Goal: Transaction & Acquisition: Purchase product/service

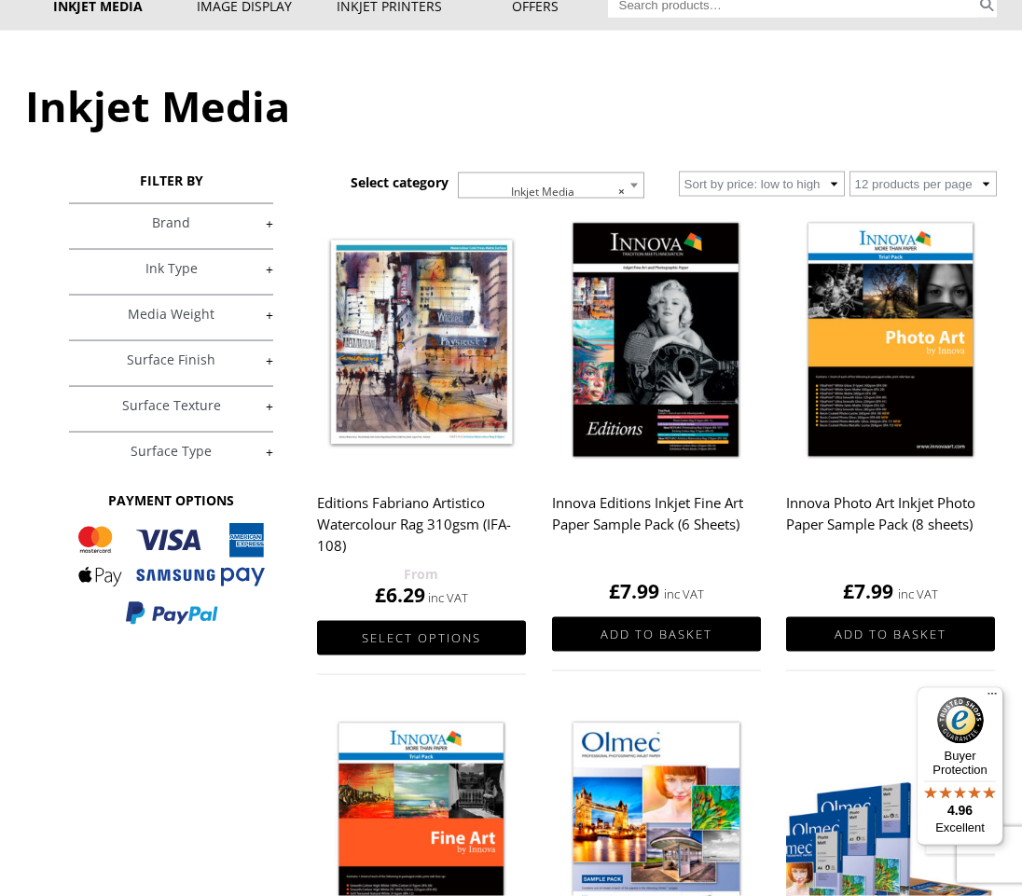
scroll to position [191, 0]
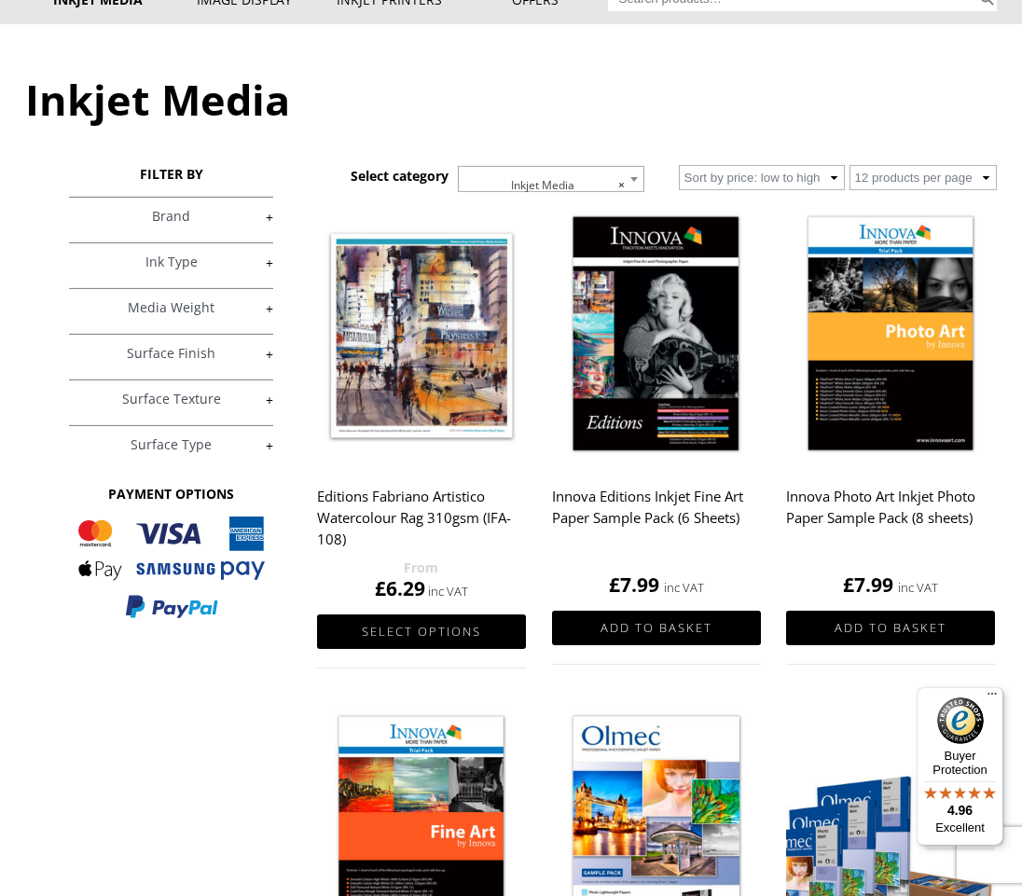
click at [697, 395] on img at bounding box center [656, 335] width 209 height 261
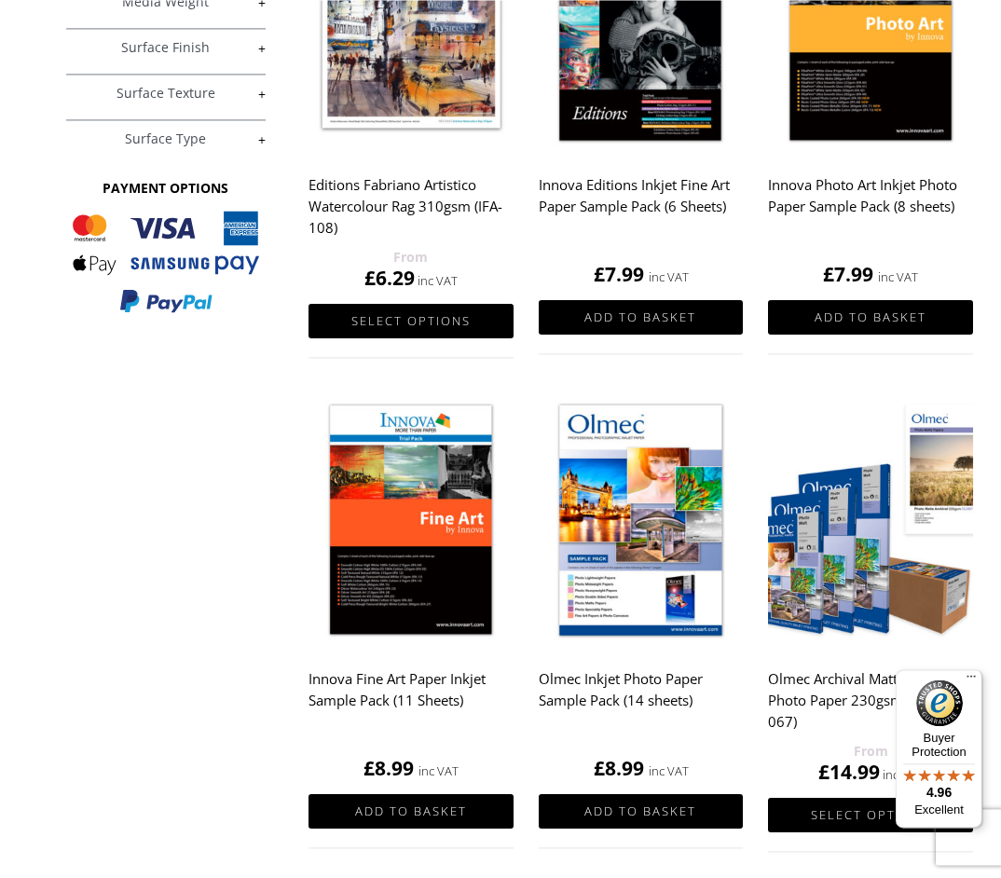
scroll to position [653, 2]
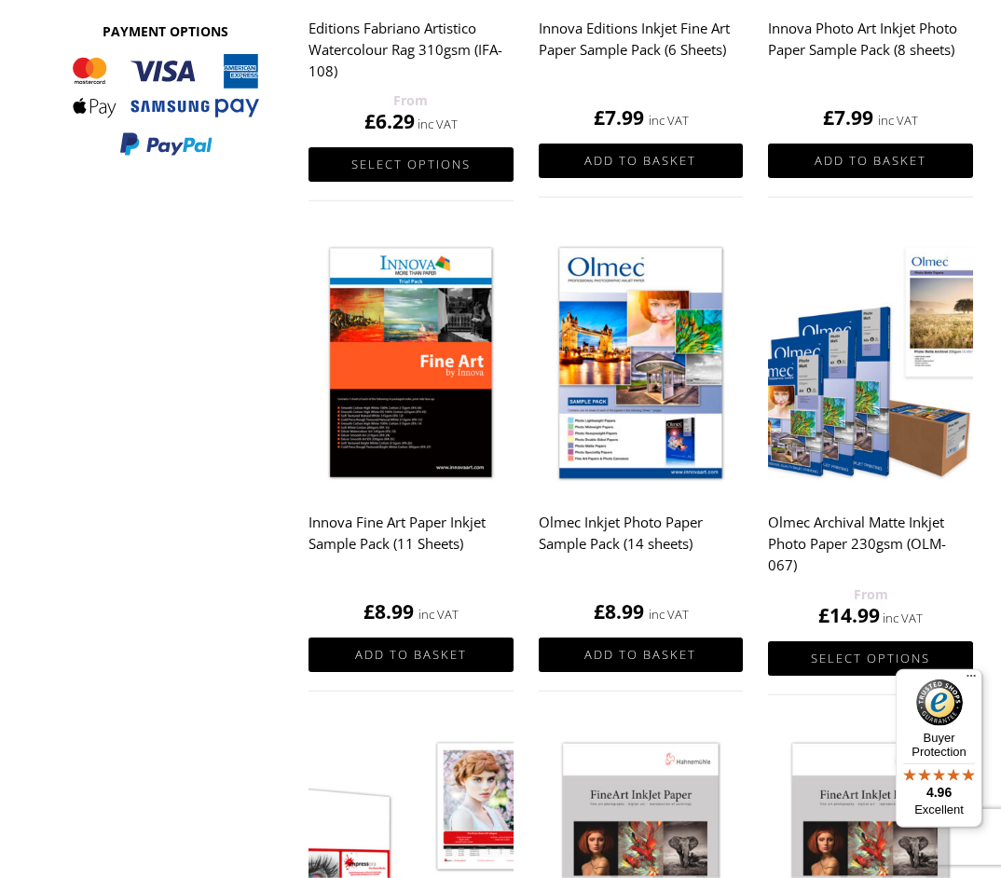
click at [411, 459] on img at bounding box center [411, 365] width 205 height 256
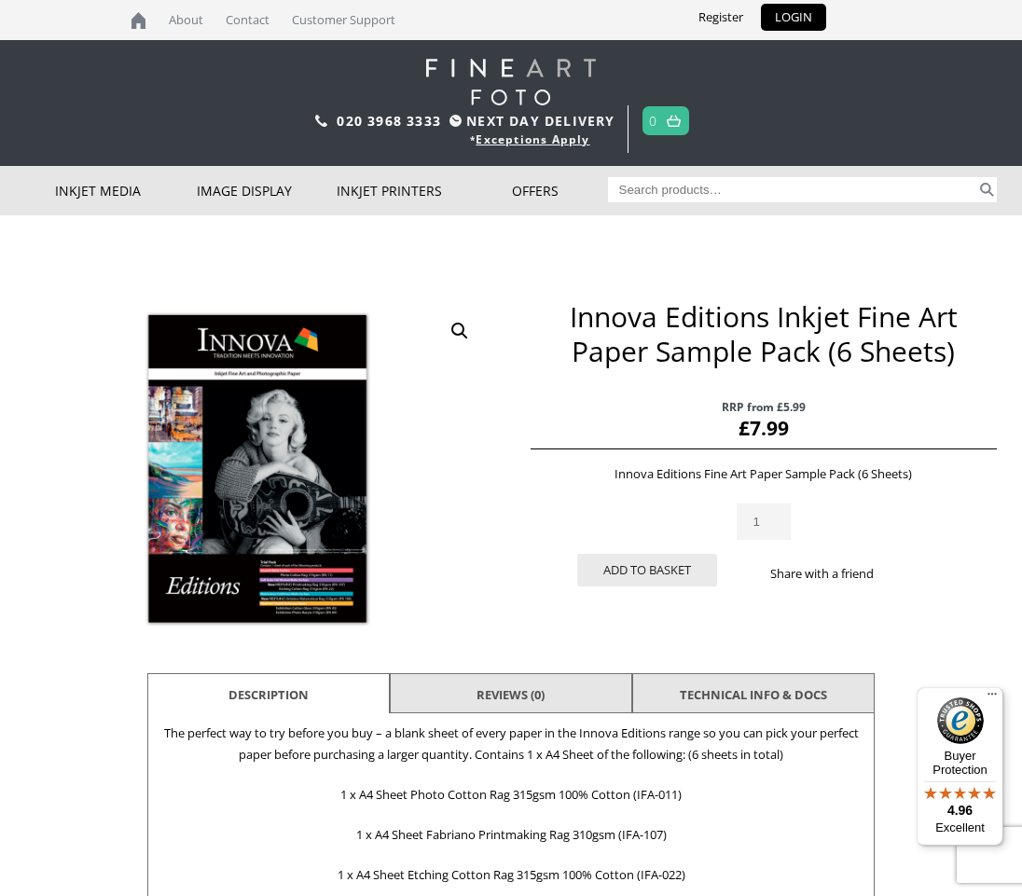
click at [666, 569] on button "Add to basket" at bounding box center [647, 570] width 140 height 33
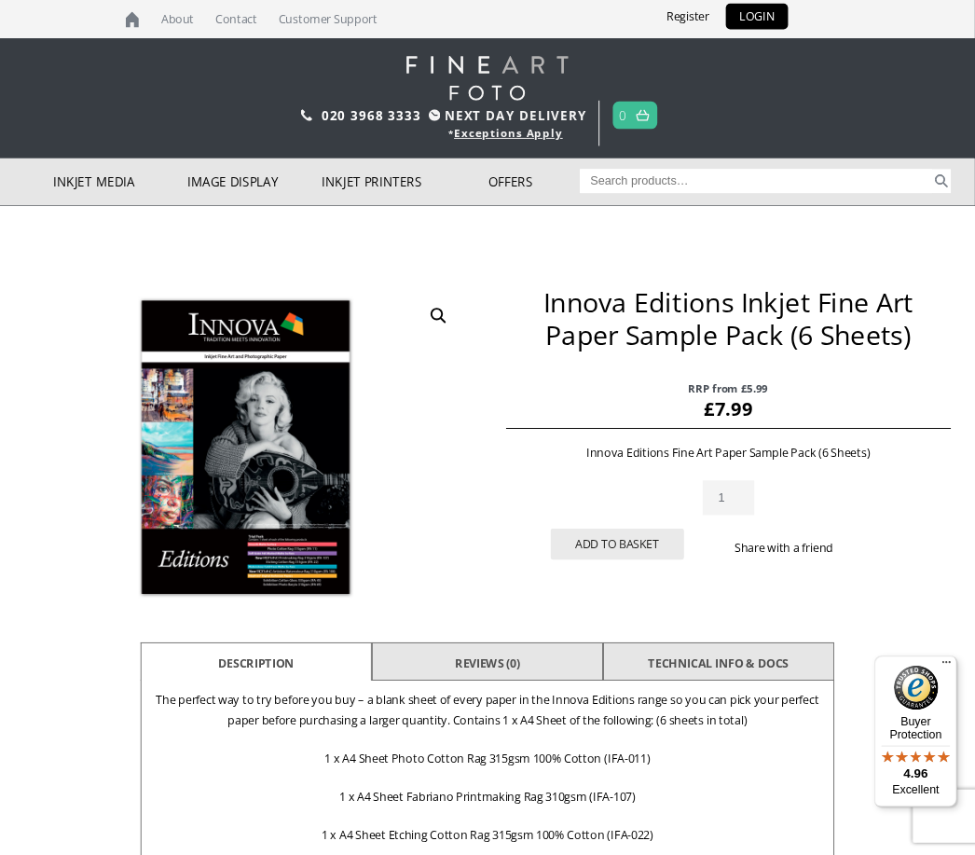
scroll to position [17, 6]
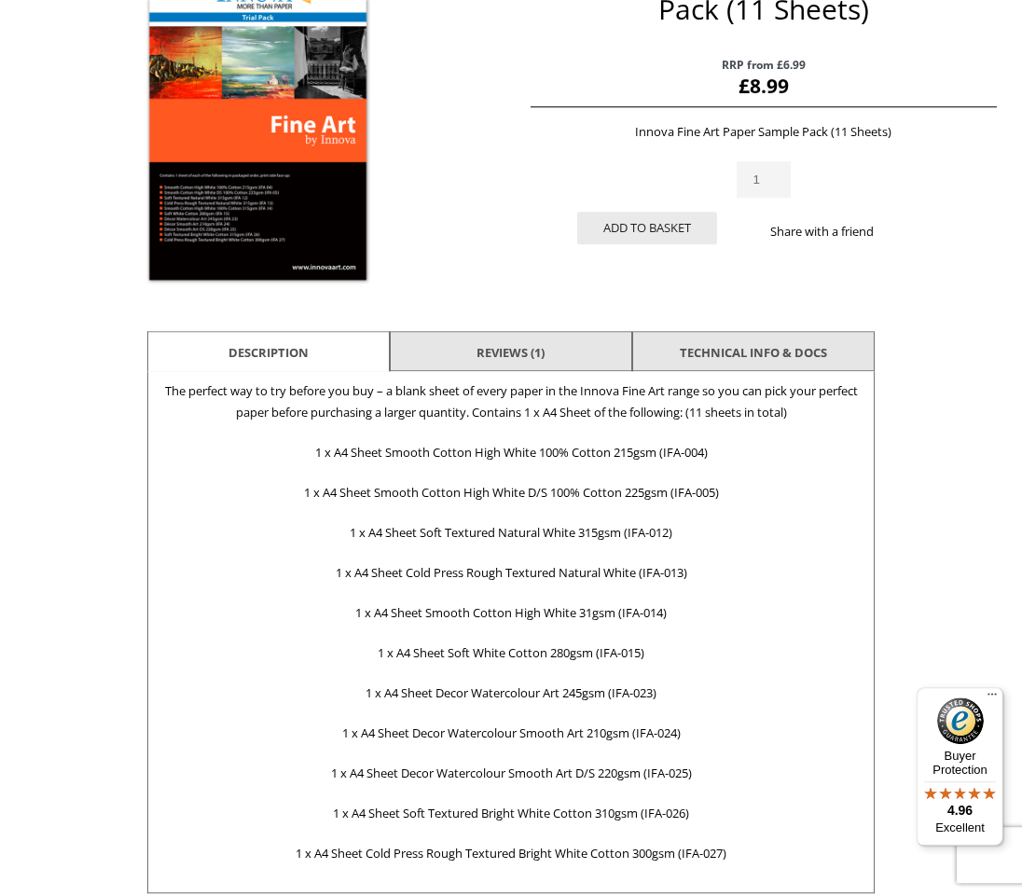
scroll to position [343, 0]
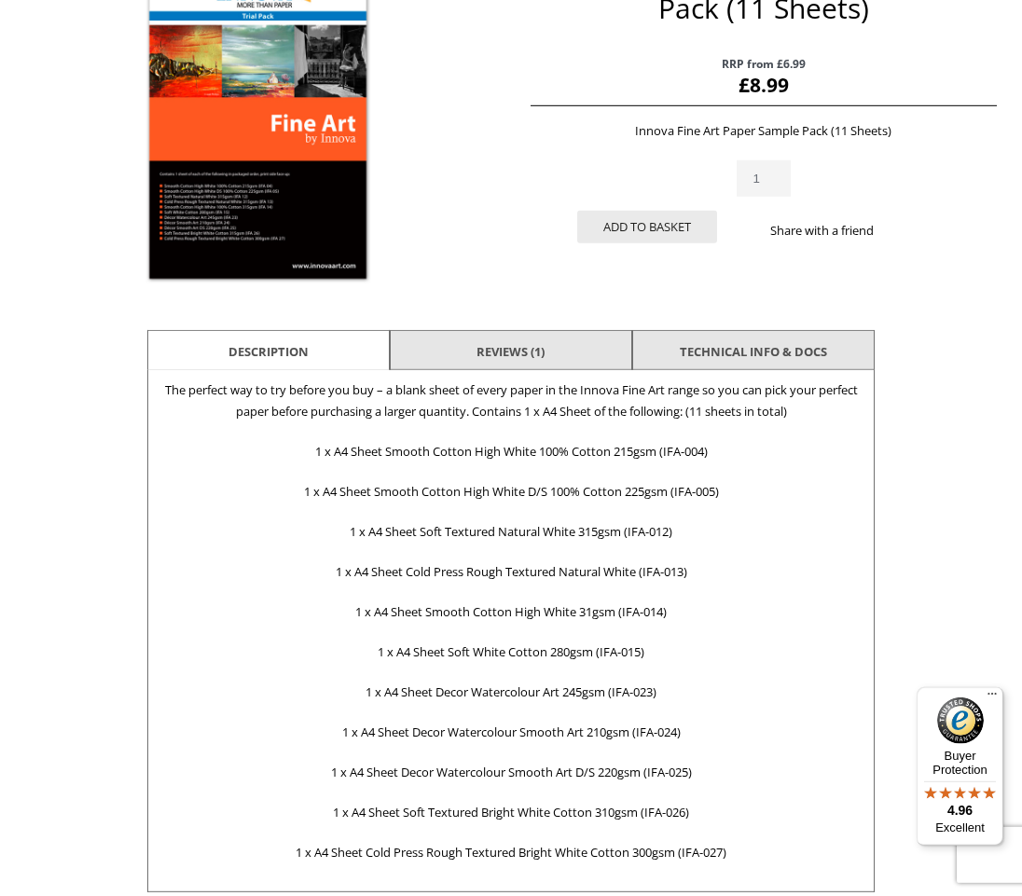
click at [784, 352] on link "TECHNICAL INFO & DOCS" at bounding box center [753, 353] width 147 height 34
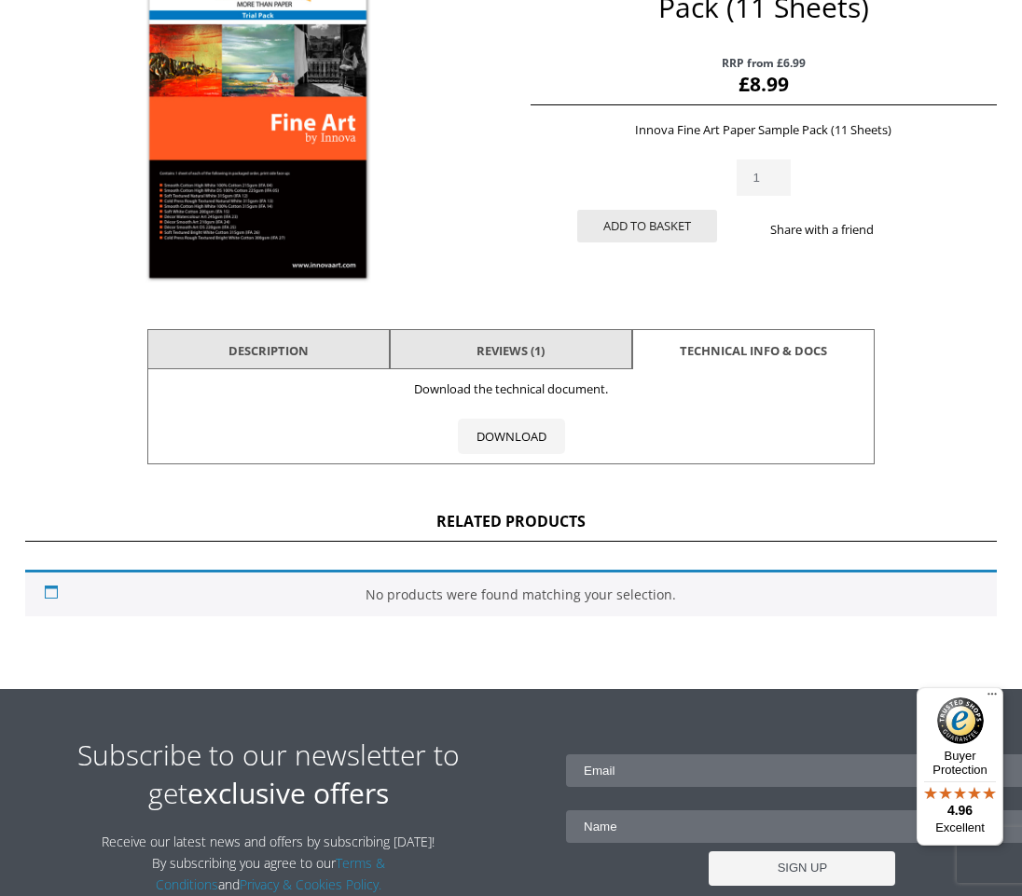
click at [363, 347] on li "Description" at bounding box center [268, 351] width 242 height 45
click at [326, 353] on li "Description" at bounding box center [268, 351] width 242 height 45
click at [309, 346] on link "Description" at bounding box center [268, 352] width 80 height 34
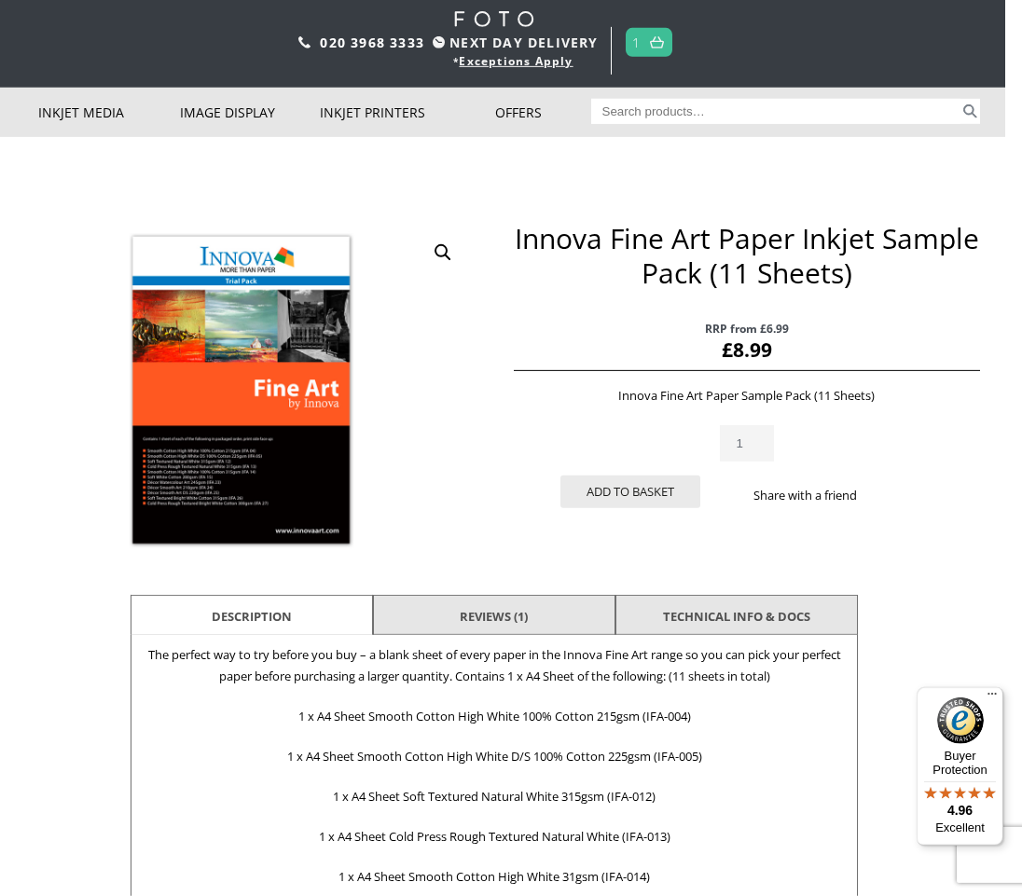
scroll to position [79, 17]
click at [662, 479] on button "Add to basket" at bounding box center [630, 490] width 140 height 33
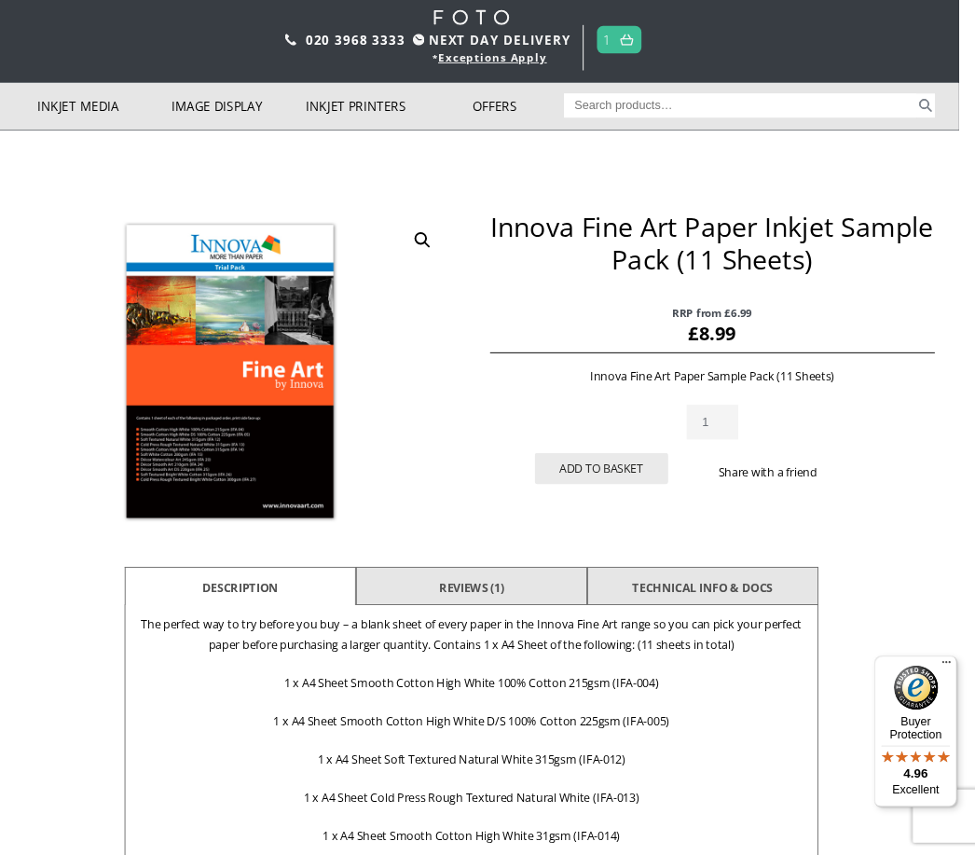
scroll to position [96, 21]
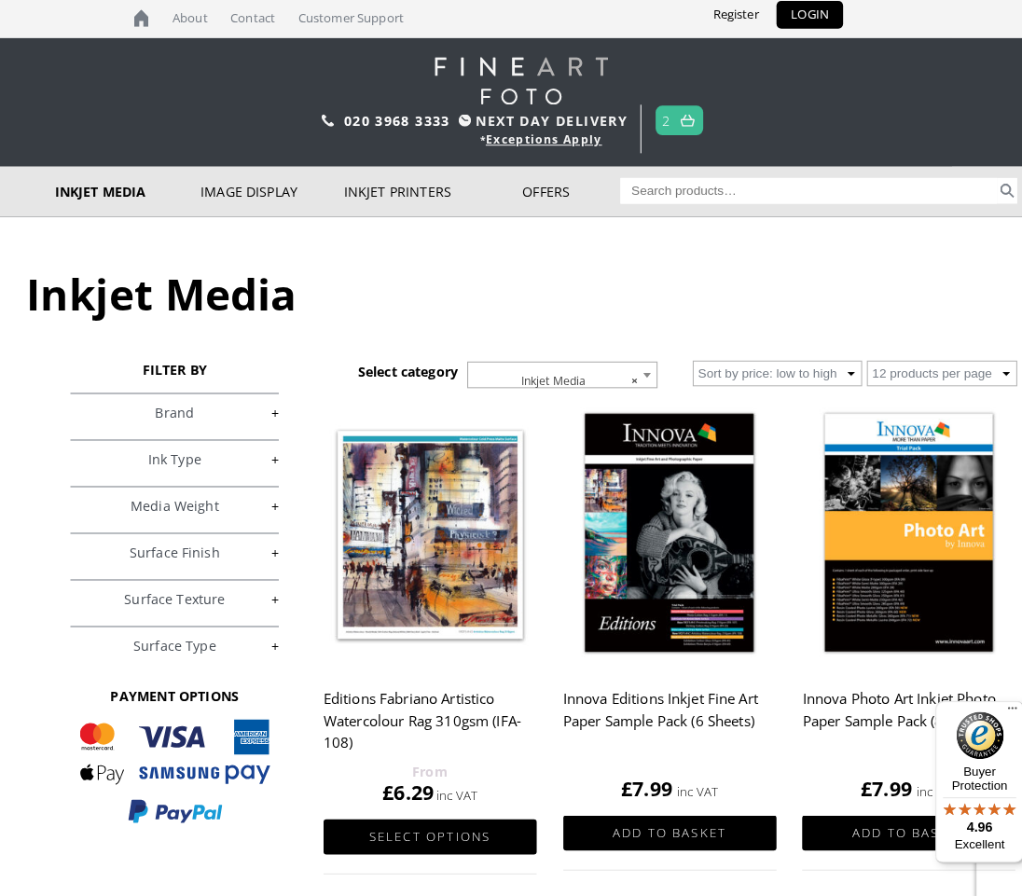
scroll to position [5, 0]
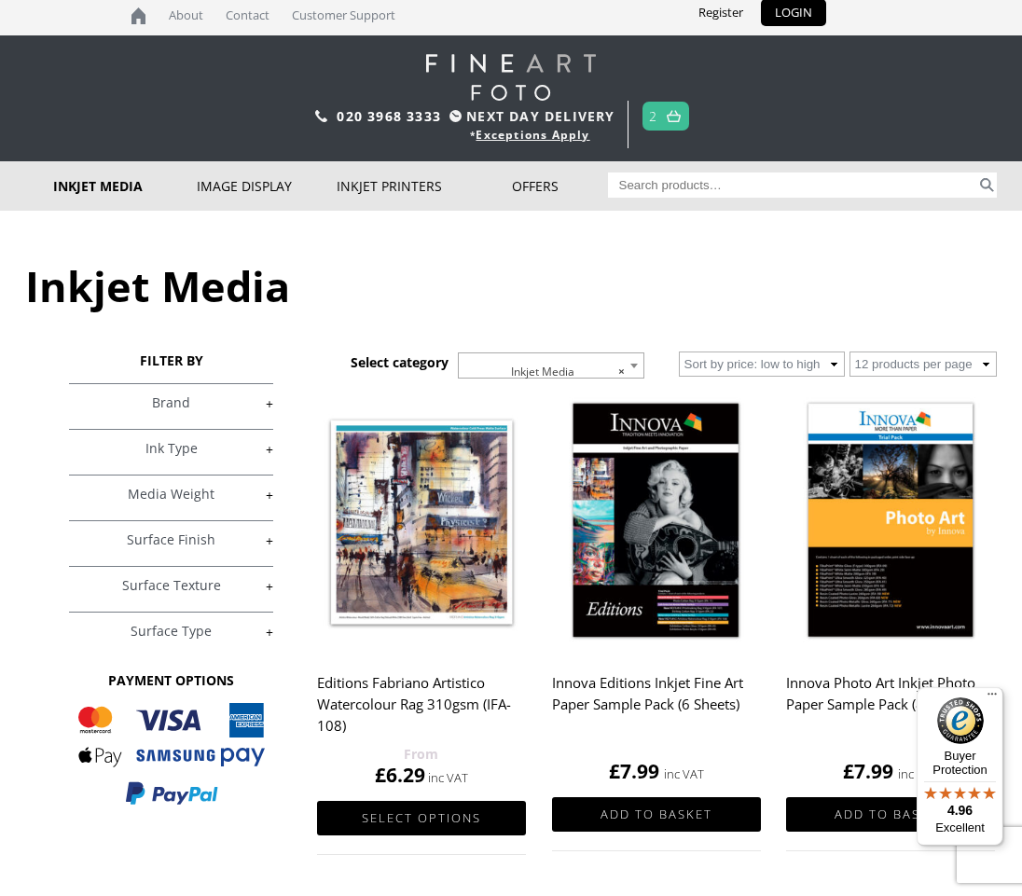
click at [669, 117] on img at bounding box center [673, 116] width 14 height 12
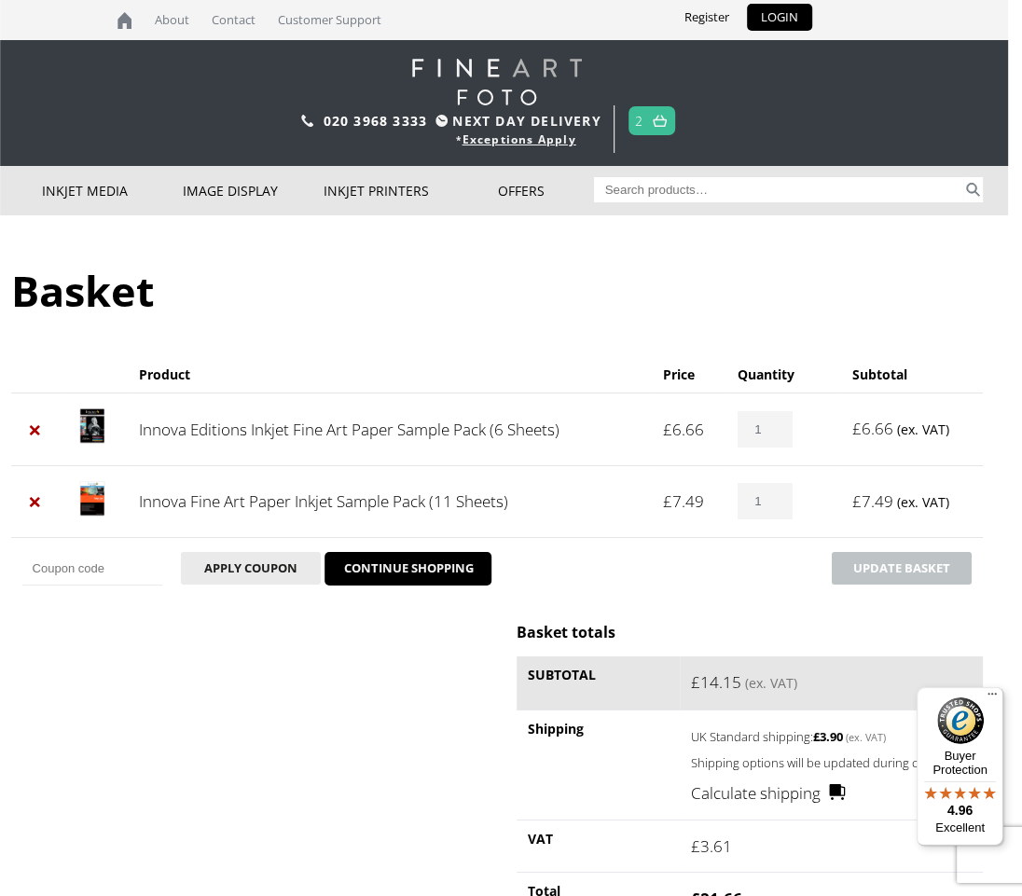
scroll to position [0, 13]
click at [35, 425] on link "×" at bounding box center [35, 430] width 24 height 24
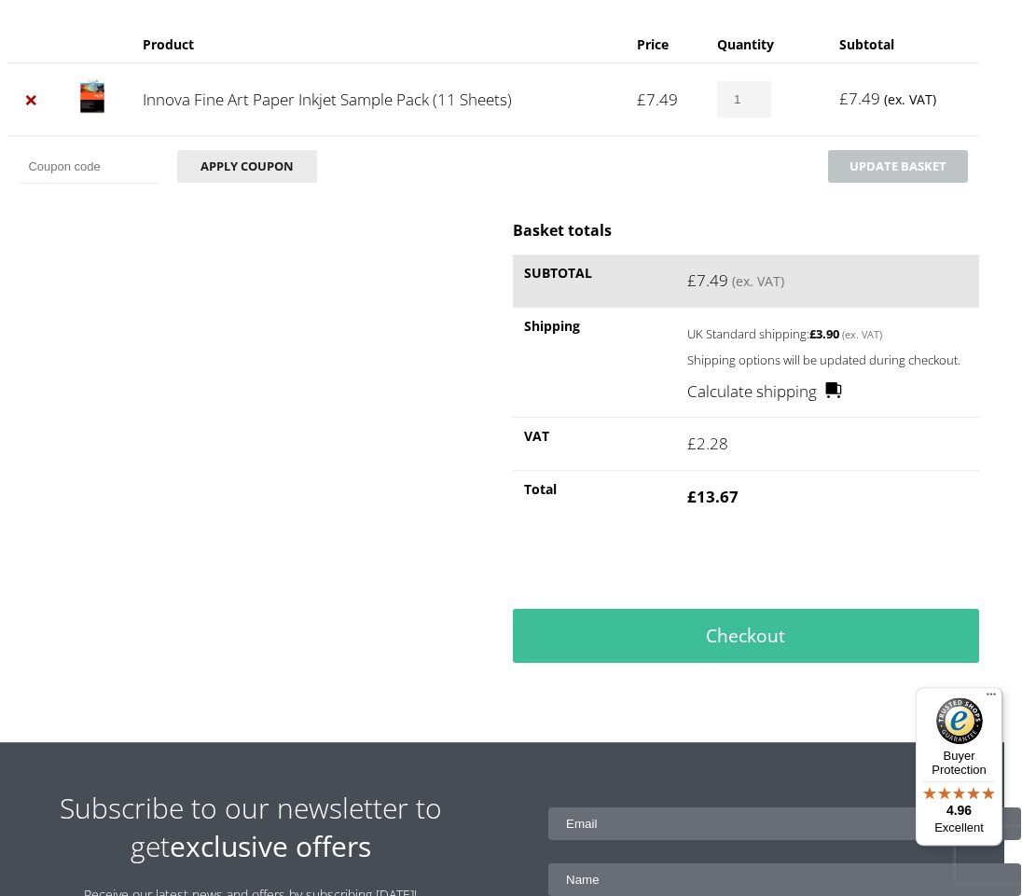
scroll to position [403, 17]
click at [796, 655] on link "Checkout" at bounding box center [747, 636] width 466 height 54
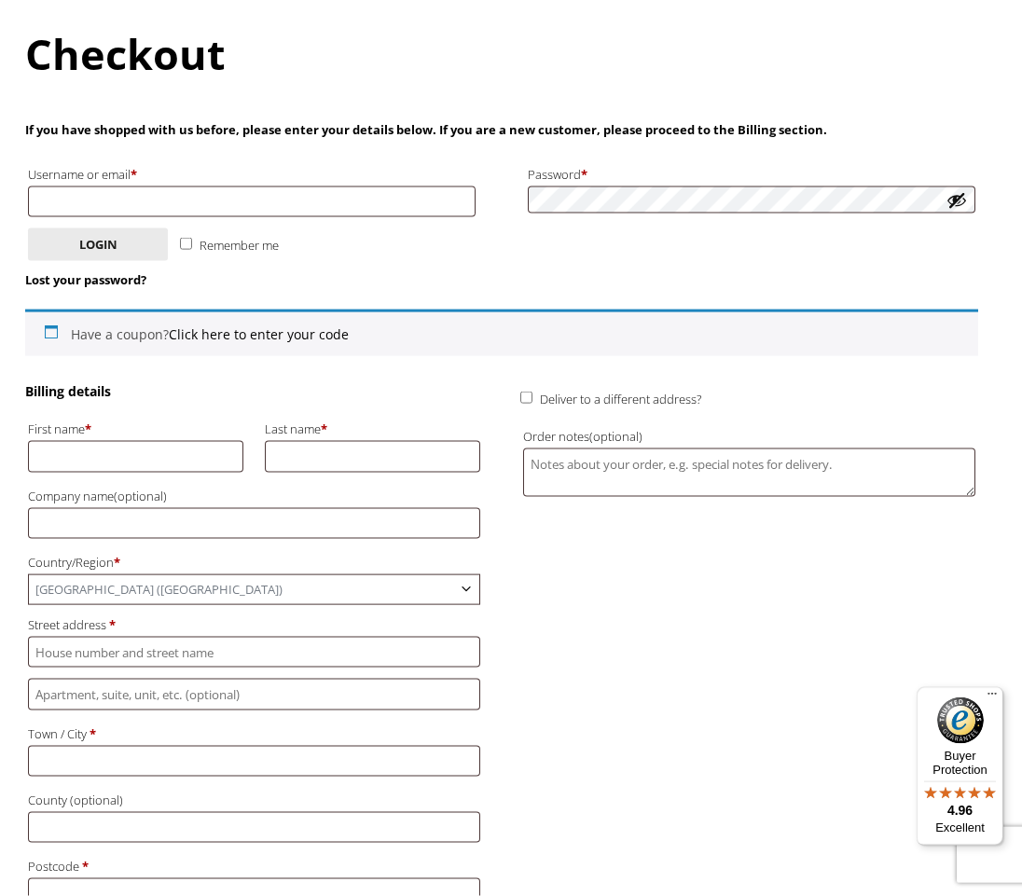
scroll to position [238, 0]
click at [171, 459] on input "First name *" at bounding box center [135, 455] width 214 height 31
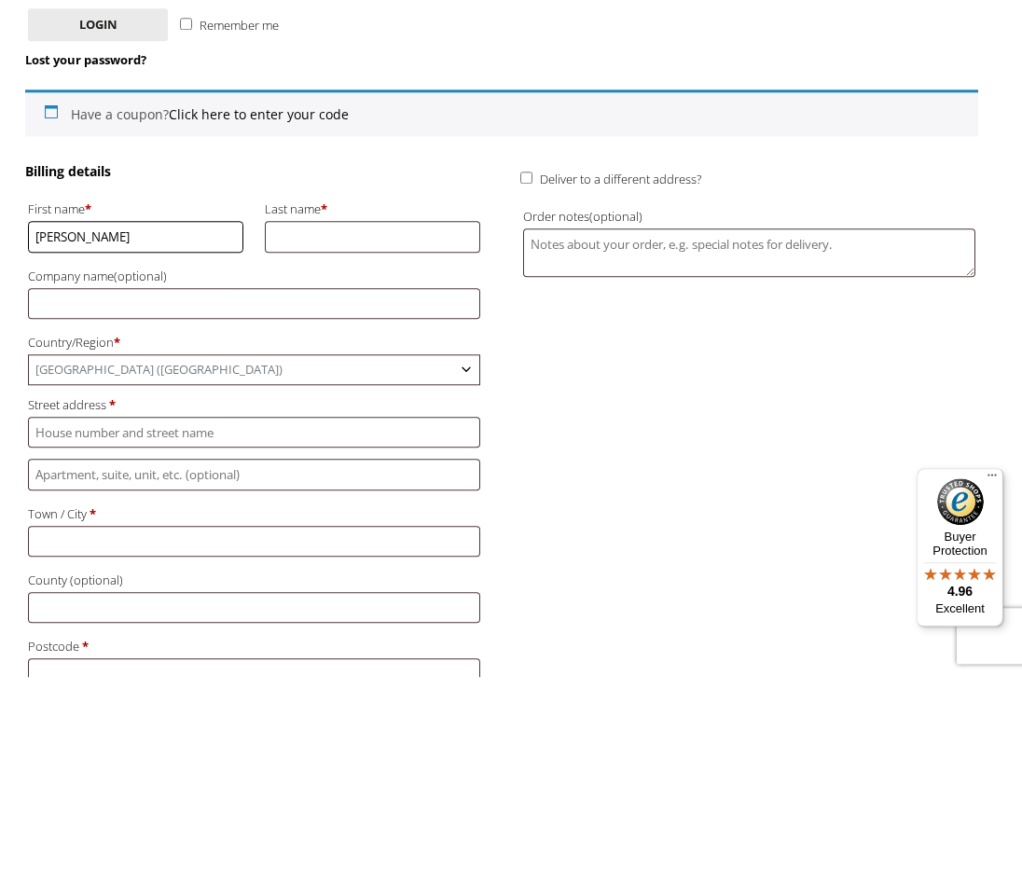
type input "Margaret"
click at [352, 440] on input "Last name *" at bounding box center [372, 455] width 214 height 31
type input "Brown"
click at [242, 483] on label "Company name (optional)" at bounding box center [253, 495] width 451 height 24
click at [242, 507] on input "Company name (optional)" at bounding box center [253, 522] width 451 height 31
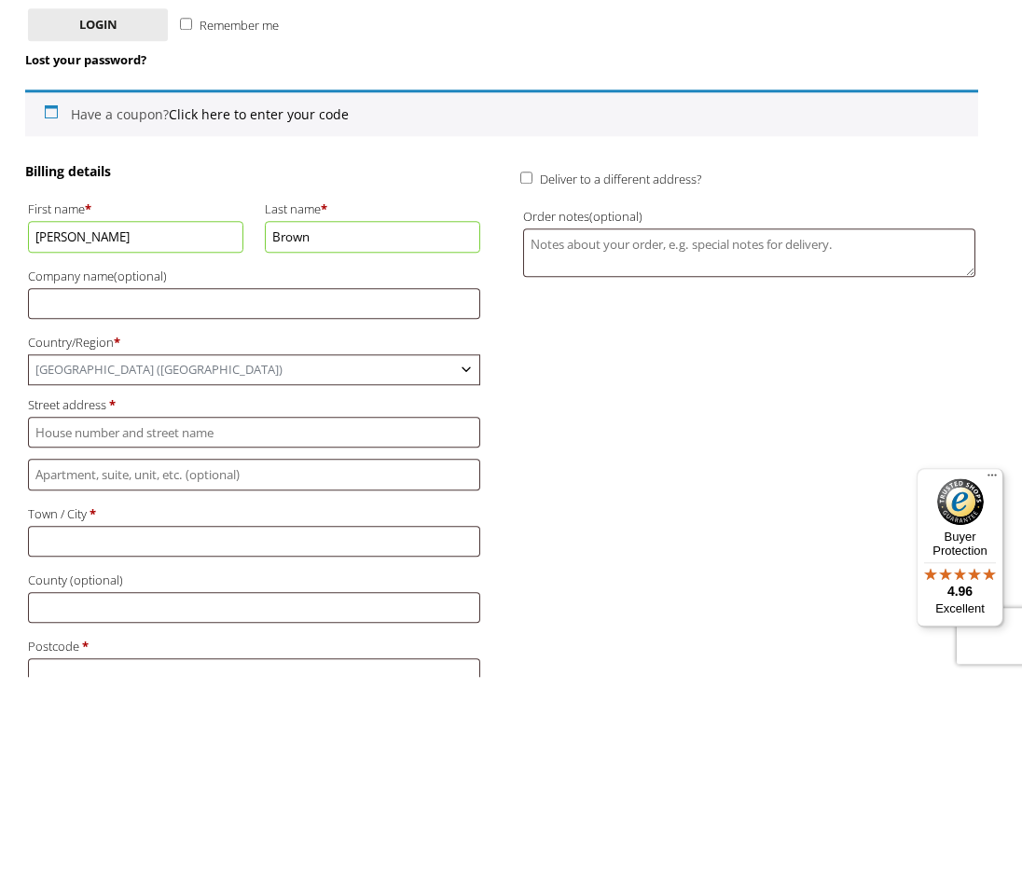
click at [261, 574] on span "United Kingdom (UK)" at bounding box center [253, 588] width 449 height 29
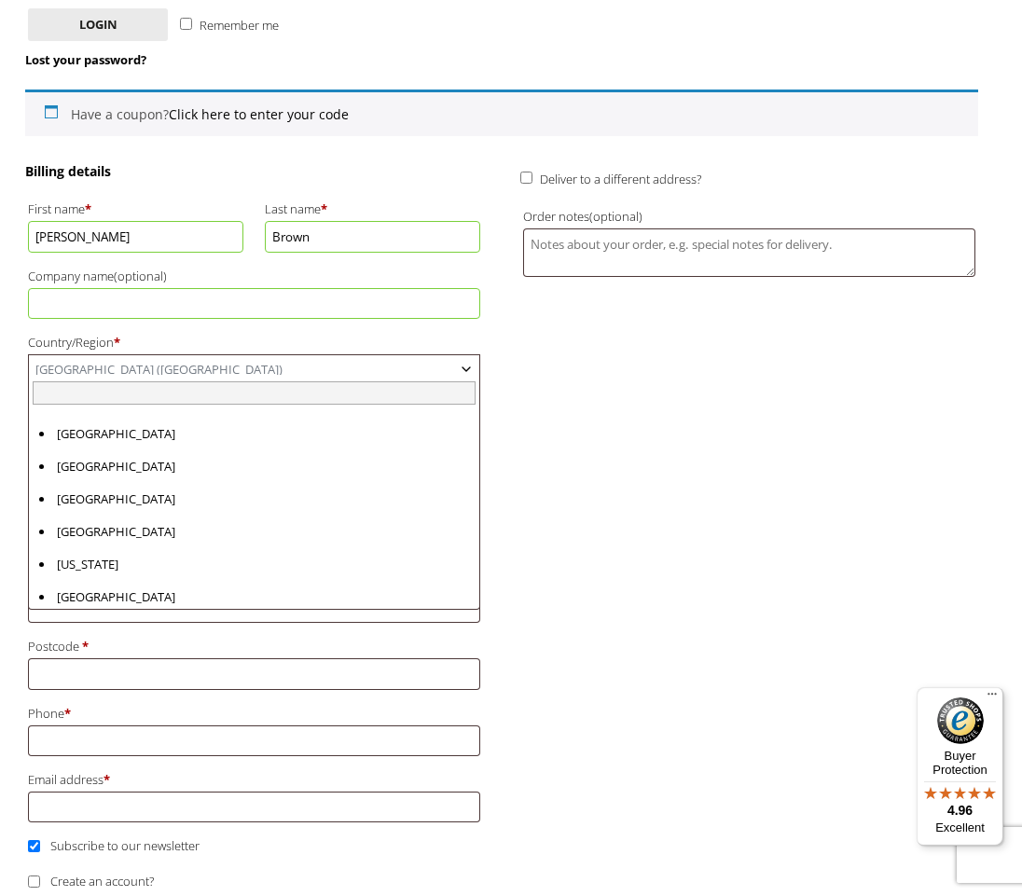
scroll to position [7536, 0]
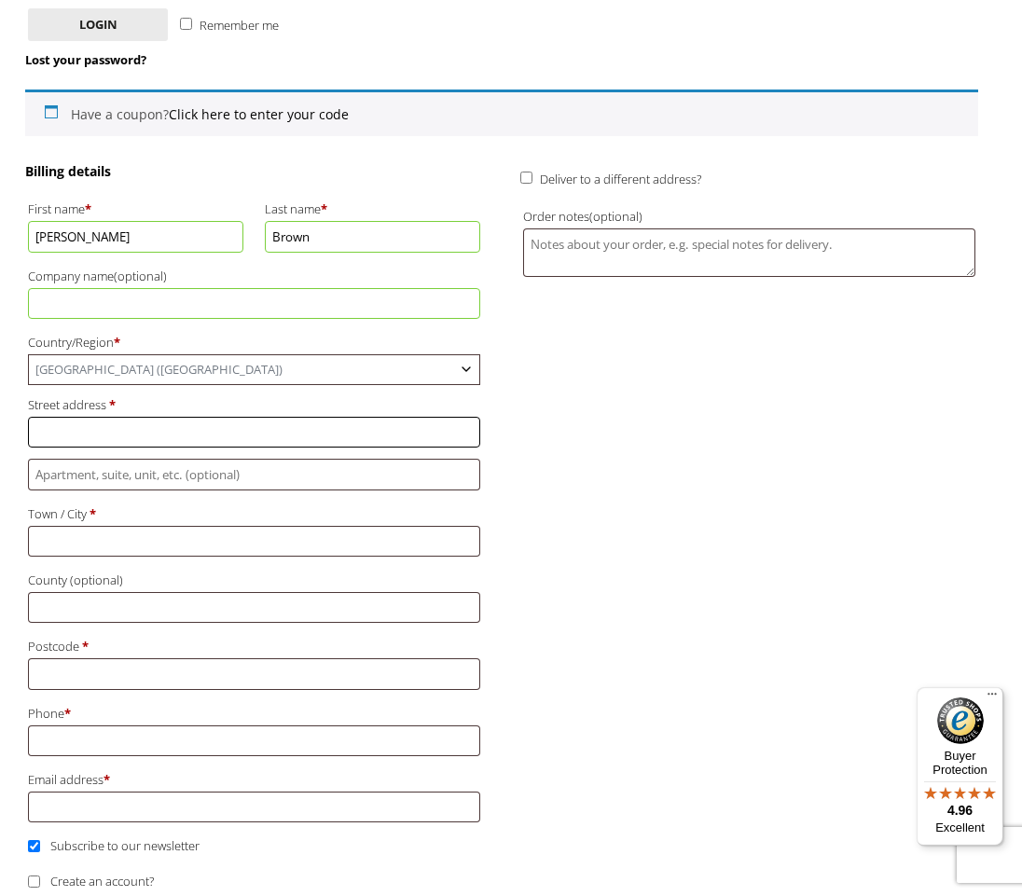
click at [308, 423] on input "Street address *" at bounding box center [253, 432] width 451 height 31
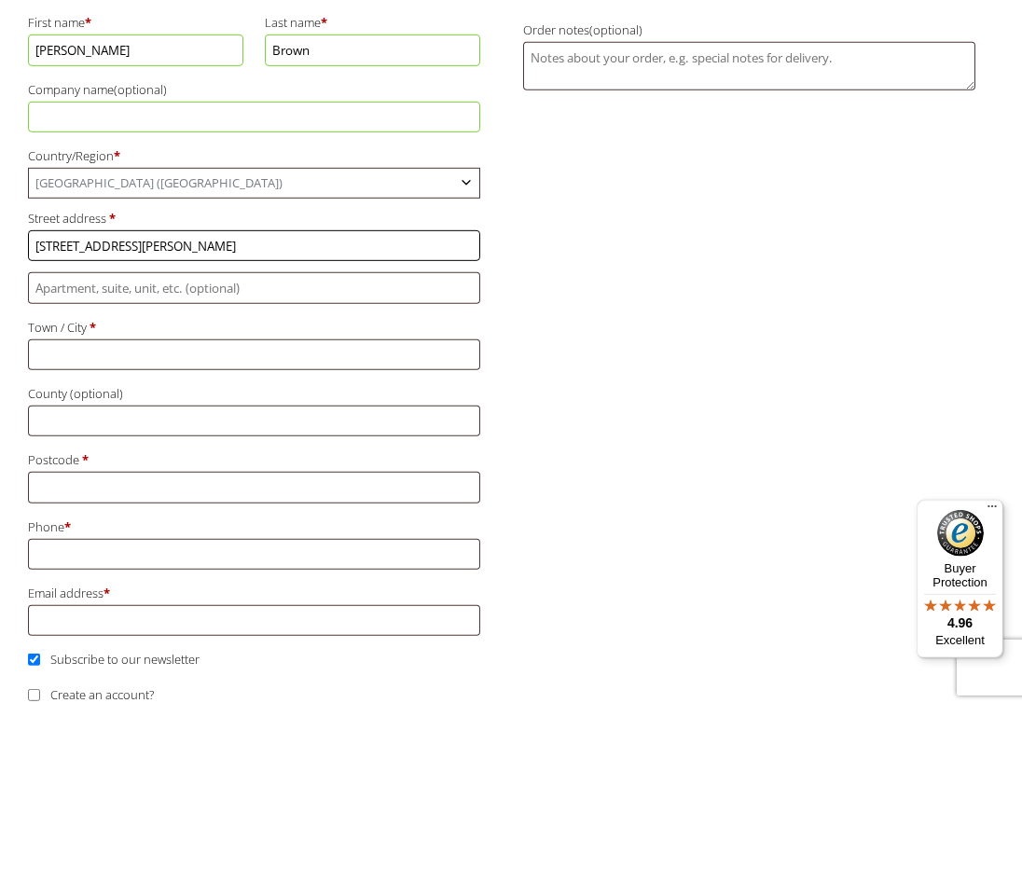
type input "[STREET_ADDRESS][PERSON_NAME]"
click at [213, 527] on input "Town / City *" at bounding box center [253, 542] width 451 height 31
type input "[GEOGRAPHIC_DATA]"
click at [222, 593] on input "County (optional)" at bounding box center [253, 608] width 451 height 31
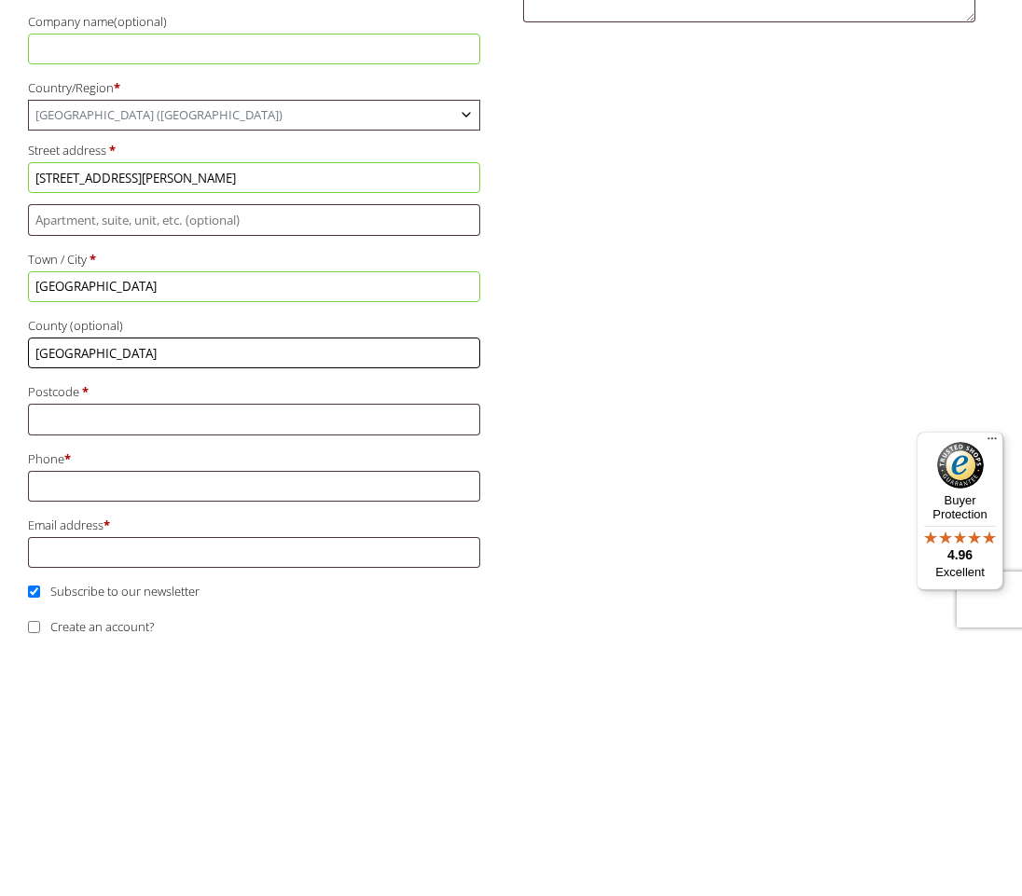
type input "[GEOGRAPHIC_DATA]"
click at [229, 659] on input "Postcode *" at bounding box center [253, 674] width 451 height 31
type input "S23gy"
click at [242, 726] on input "Phone *" at bounding box center [253, 741] width 451 height 31
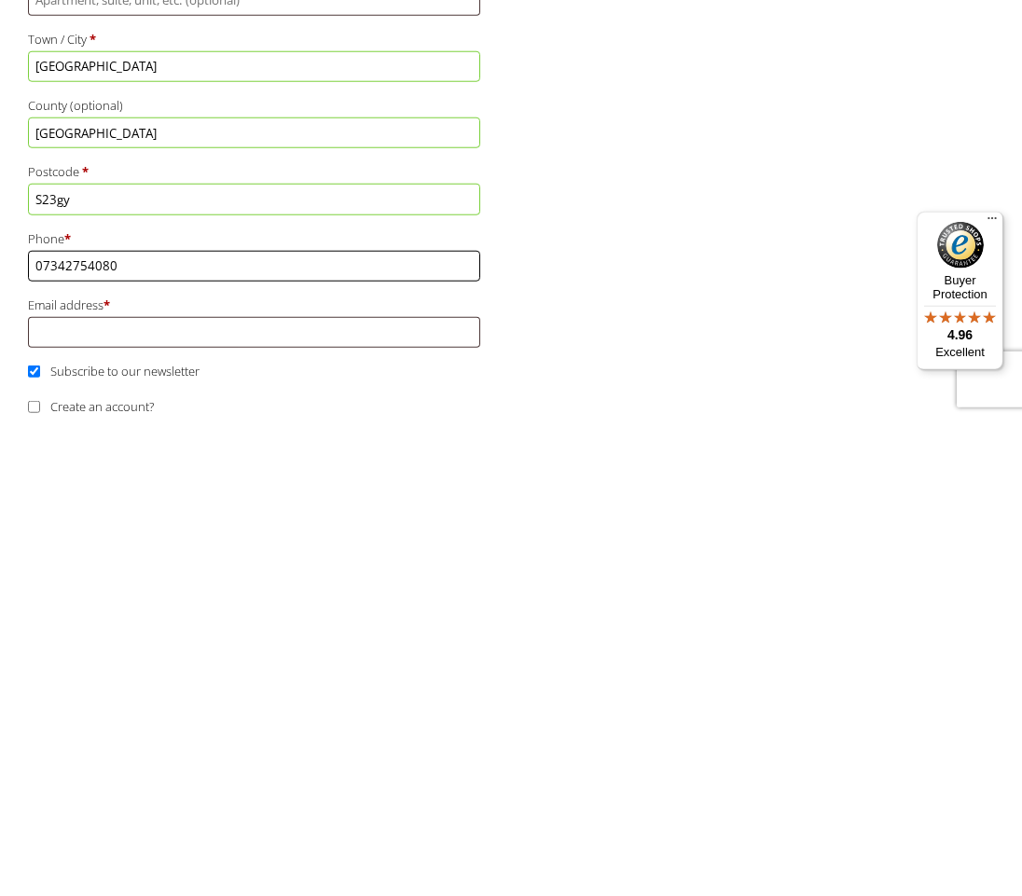
type input "07342754080"
click at [322, 792] on input "Email address *" at bounding box center [253, 807] width 451 height 31
type input "m"
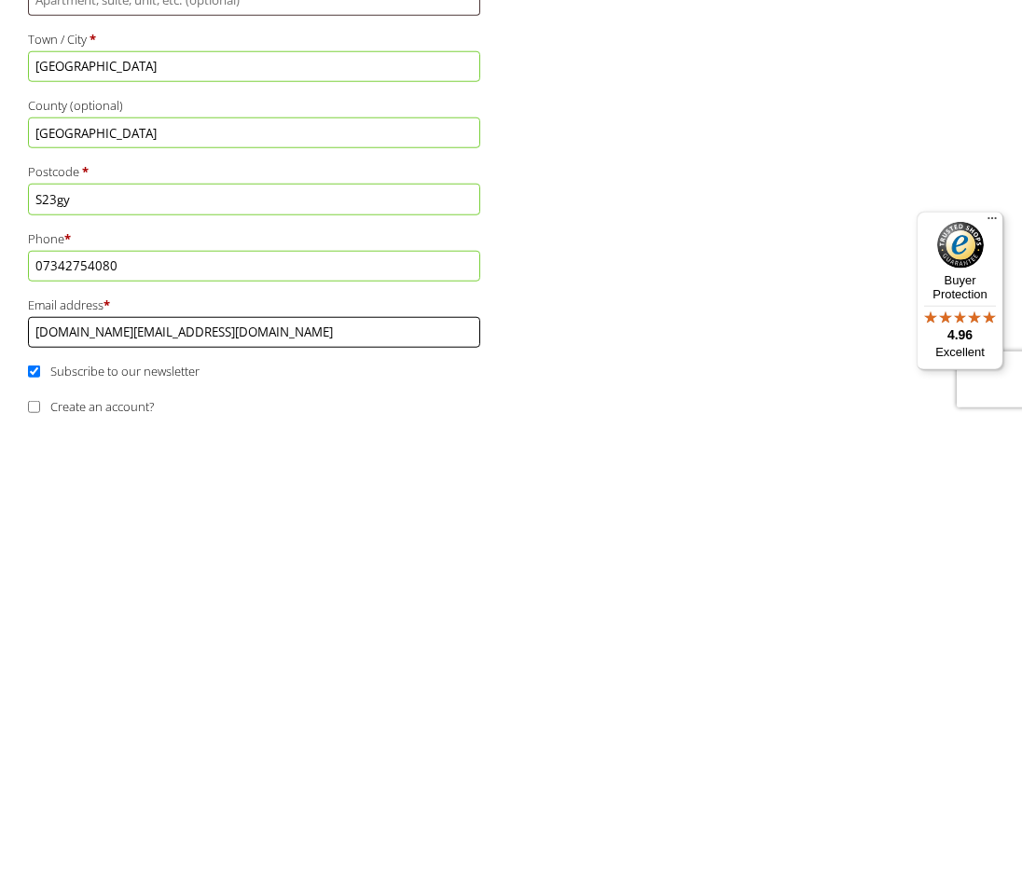
type input "[DOMAIN_NAME][EMAIL_ADDRESS][DOMAIN_NAME]"
click at [34, 841] on input "Subscribe to our newsletter" at bounding box center [34, 847] width 12 height 12
checkbox input "false"
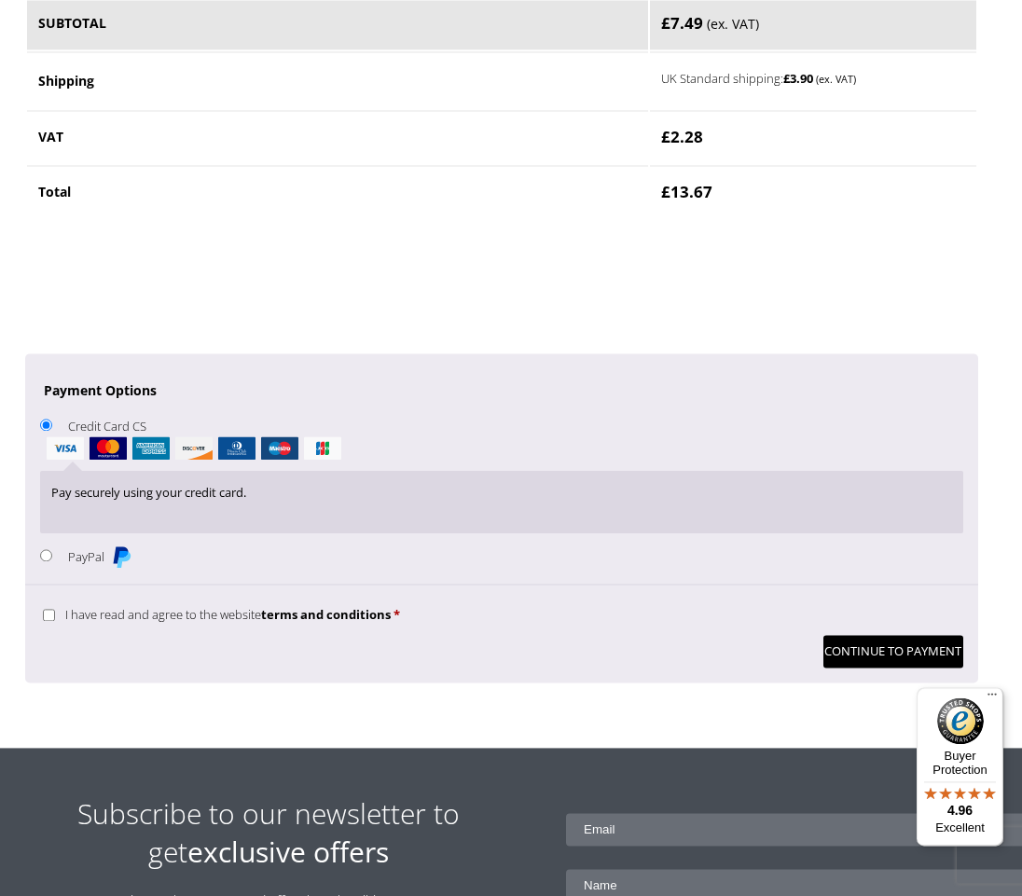
scroll to position [1503, 0]
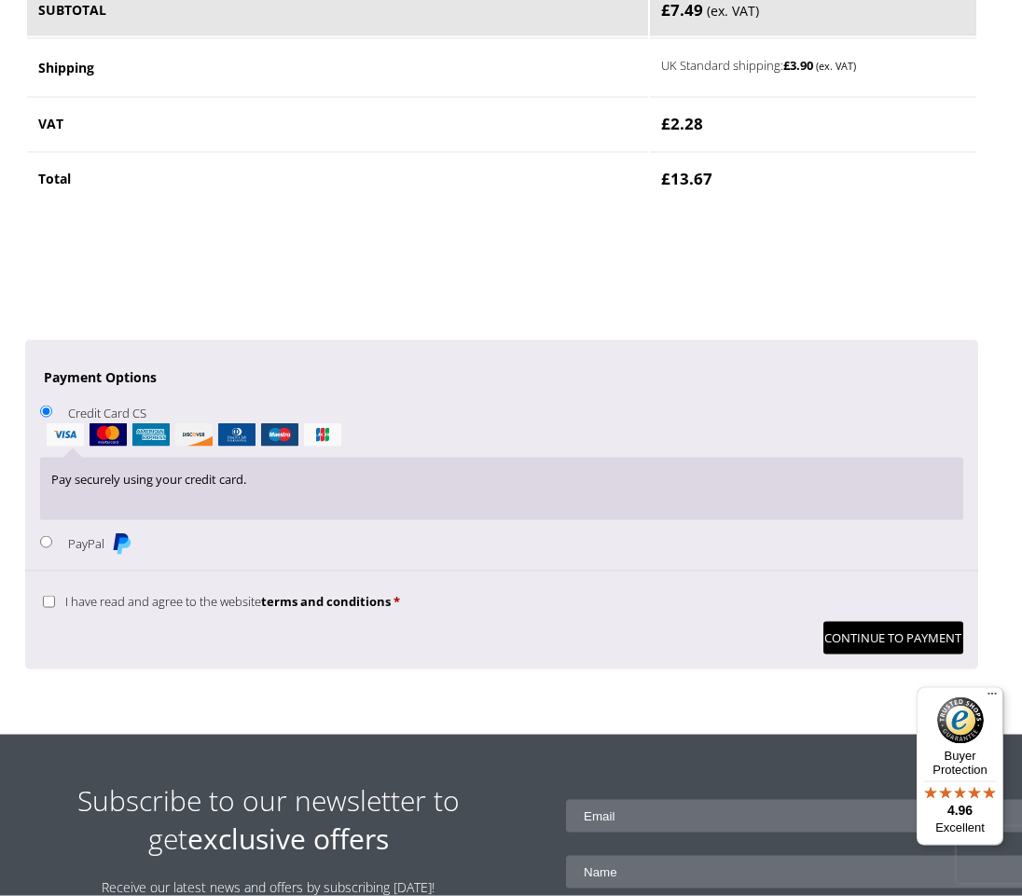
click at [53, 596] on input "I have read and agree to the website terms and conditions *" at bounding box center [49, 602] width 12 height 12
checkbox input "true"
click at [892, 622] on button "Continue to Payment" at bounding box center [893, 638] width 140 height 33
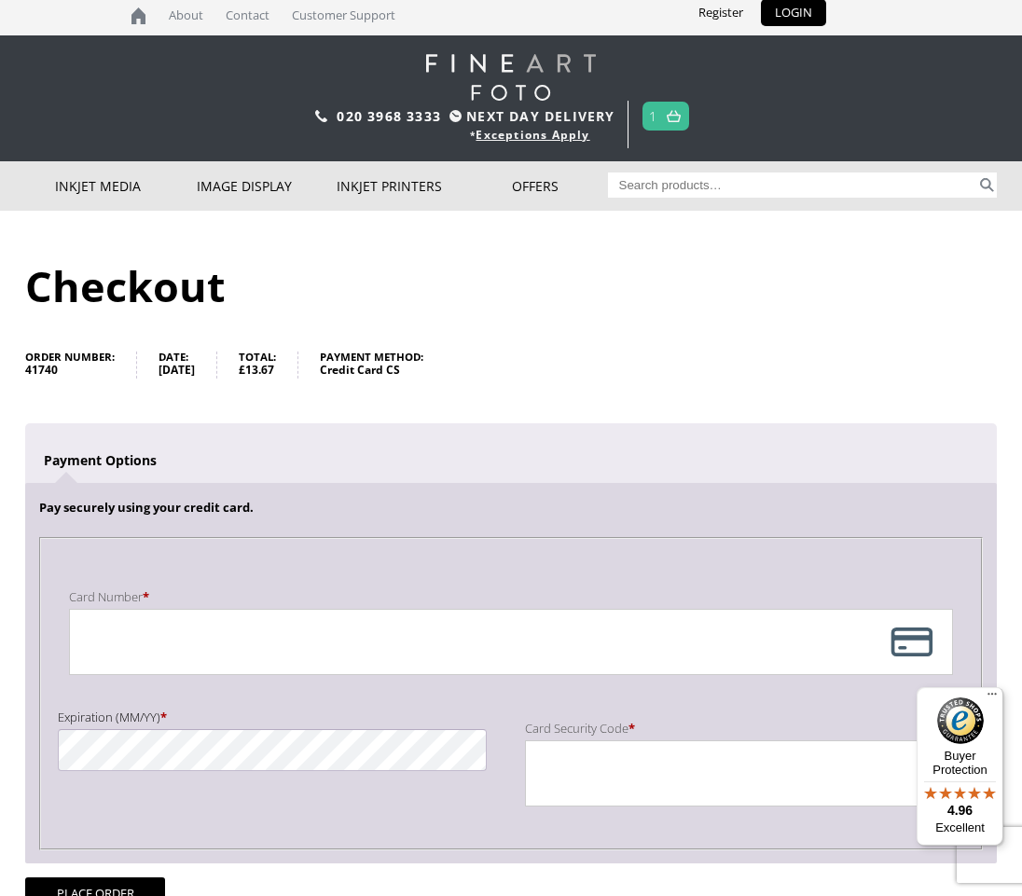
scroll to position [5, 0]
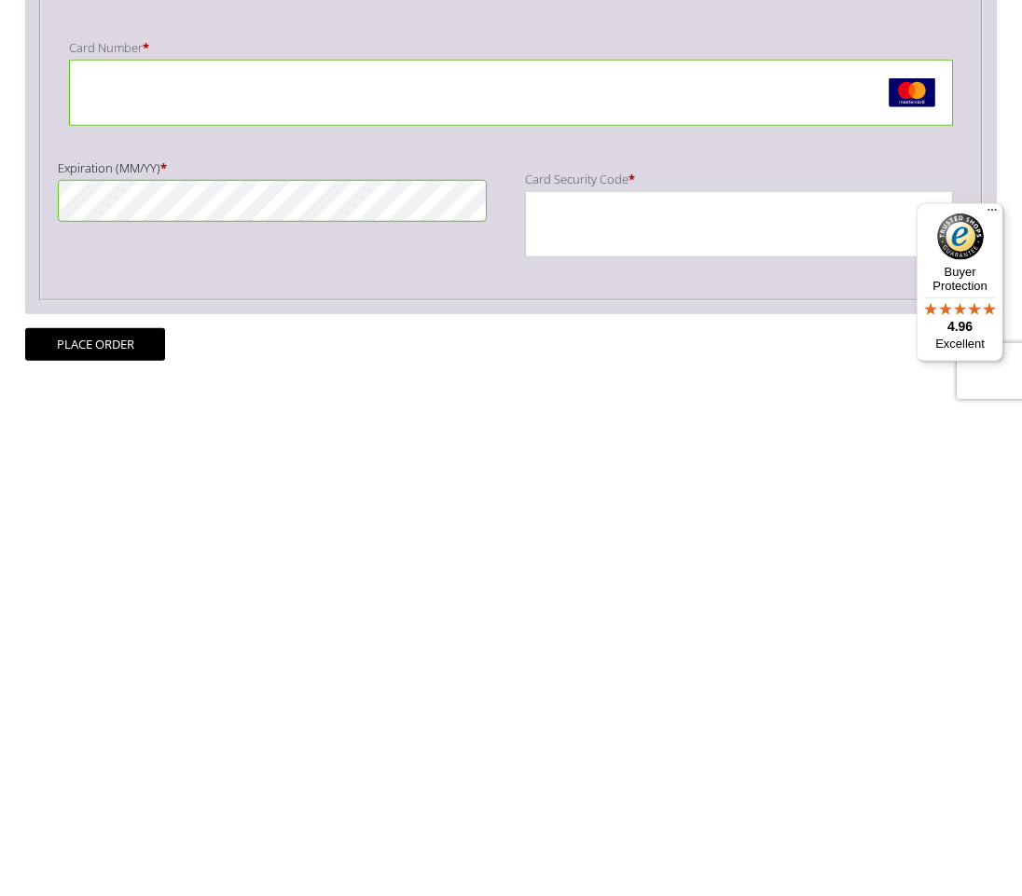
click at [152, 812] on button "Place order" at bounding box center [95, 828] width 140 height 33
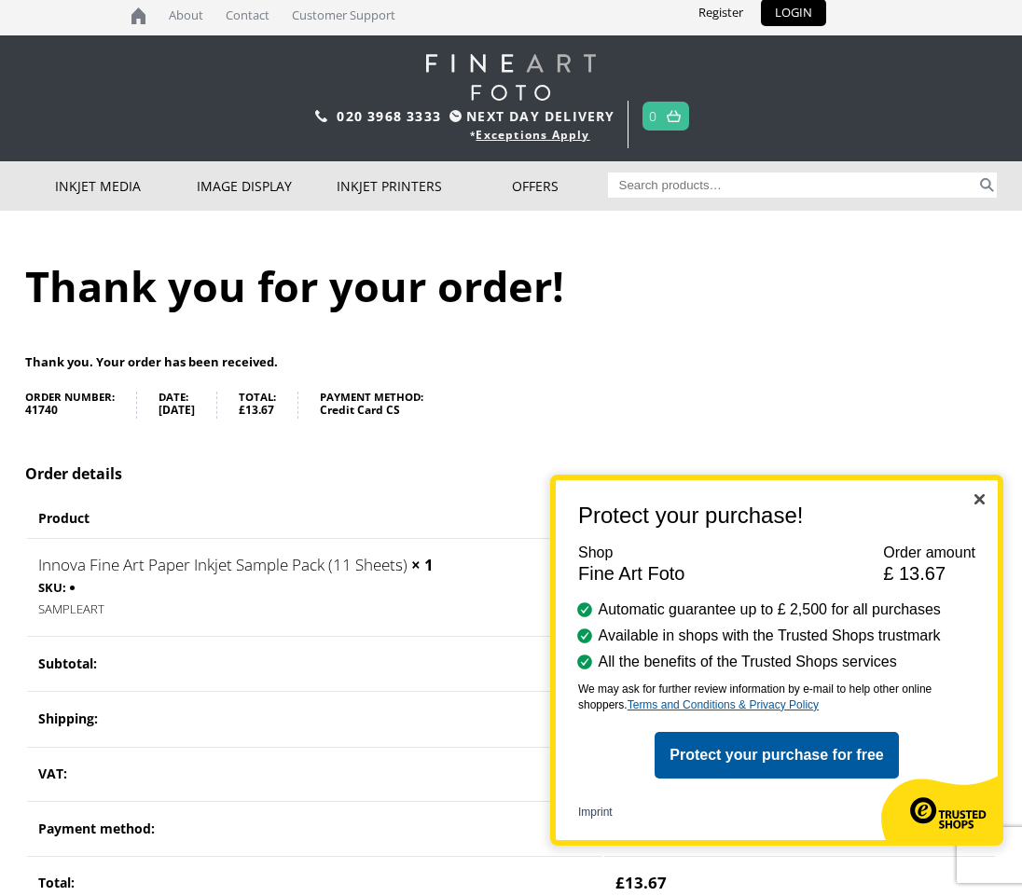
click at [973, 512] on h2 "Protect your purchase!" at bounding box center [769, 515] width 427 height 26
click at [965, 514] on h2 "Protect your purchase!" at bounding box center [769, 515] width 427 height 26
click at [976, 508] on button "Close" at bounding box center [979, 501] width 10 height 16
